Goal: Transaction & Acquisition: Purchase product/service

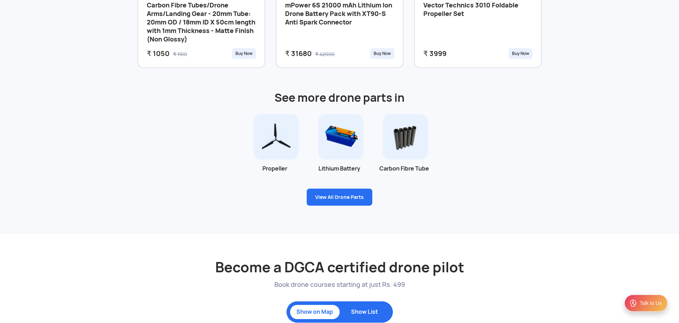
scroll to position [709, 0]
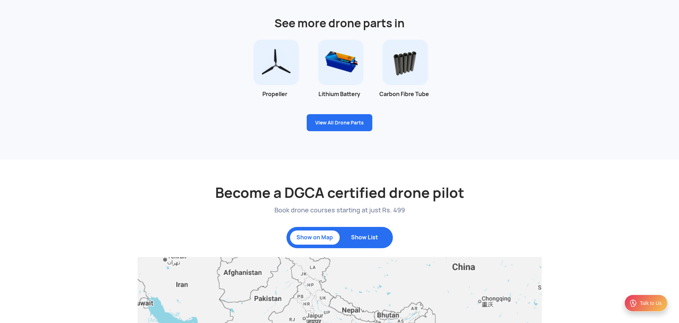
scroll to position [497, 0]
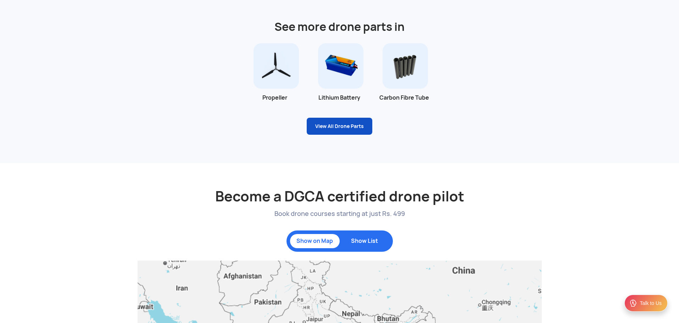
click at [348, 126] on link "View All Drone Parts" at bounding box center [340, 126] width 66 height 17
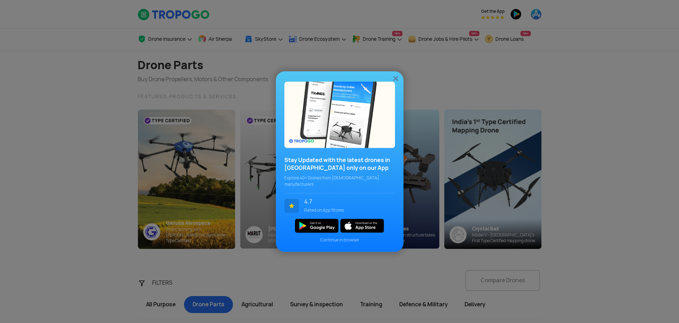
click at [397, 79] on img at bounding box center [396, 78] width 9 height 9
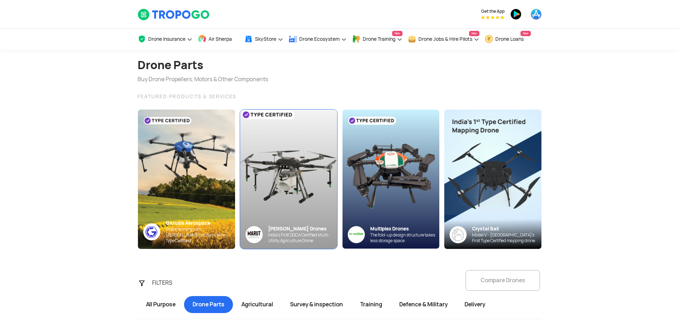
scroll to position [35, 0]
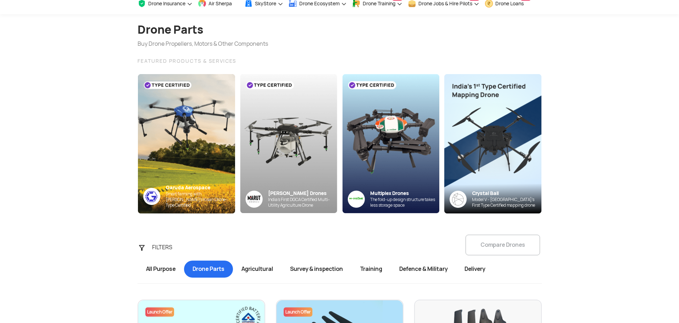
click at [262, 267] on span "Agricultural" at bounding box center [257, 269] width 49 height 17
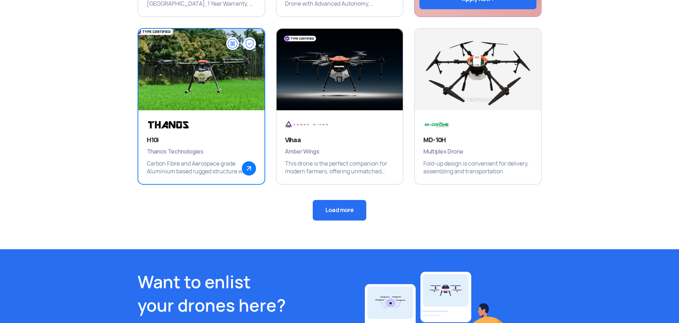
scroll to position [497, 0]
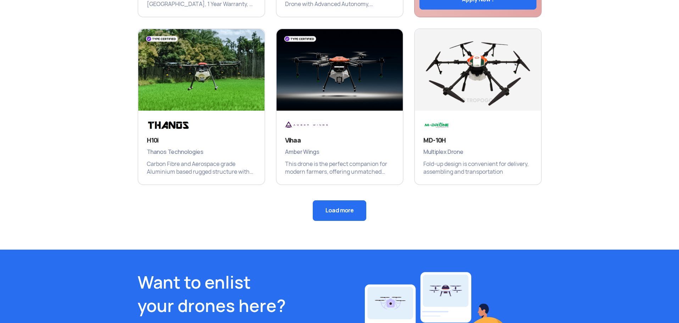
click at [353, 211] on button "Load more" at bounding box center [340, 210] width 54 height 21
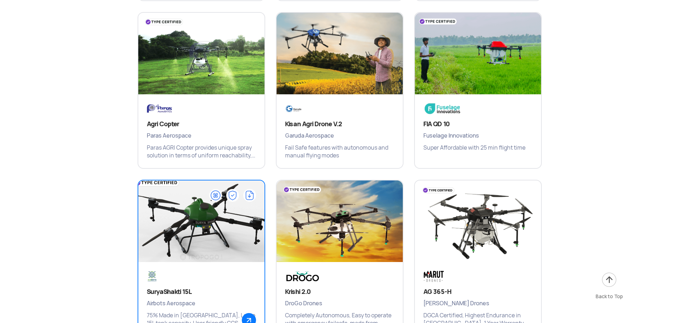
scroll to position [780, 0]
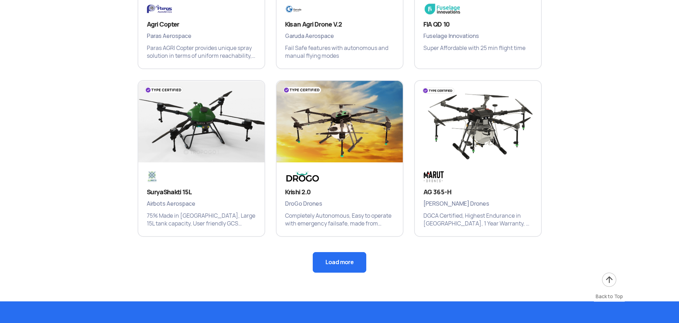
click at [345, 265] on button "Load more" at bounding box center [340, 262] width 54 height 21
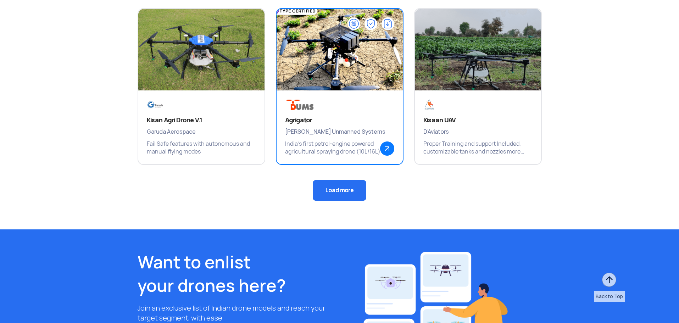
scroll to position [1242, 0]
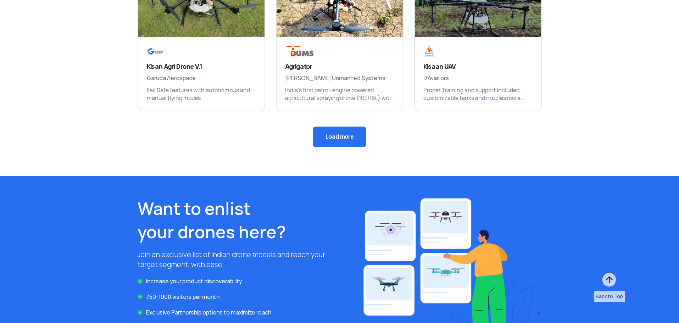
click at [339, 138] on button "Load more" at bounding box center [340, 137] width 54 height 21
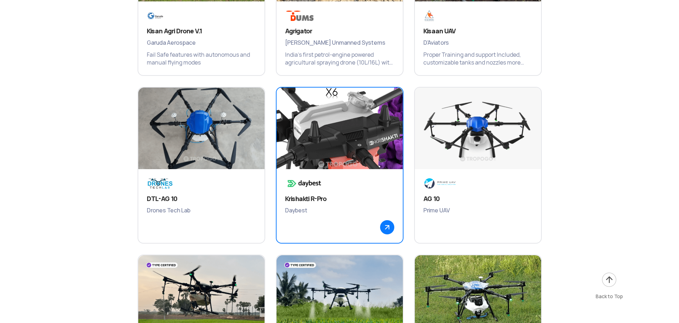
scroll to position [1454, 0]
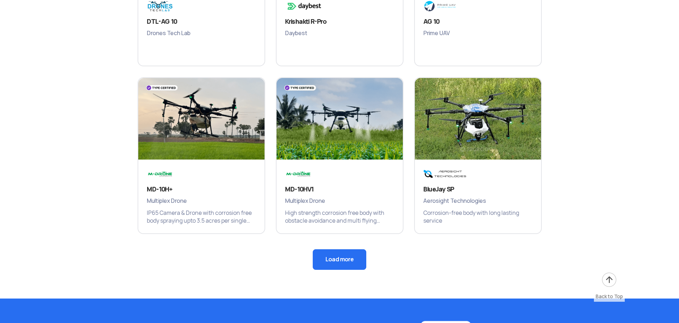
click at [357, 254] on button "Load more" at bounding box center [340, 259] width 54 height 21
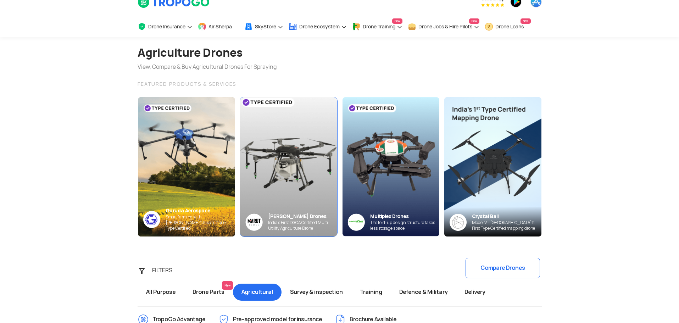
scroll to position [0, 0]
